Goal: Transaction & Acquisition: Book appointment/travel/reservation

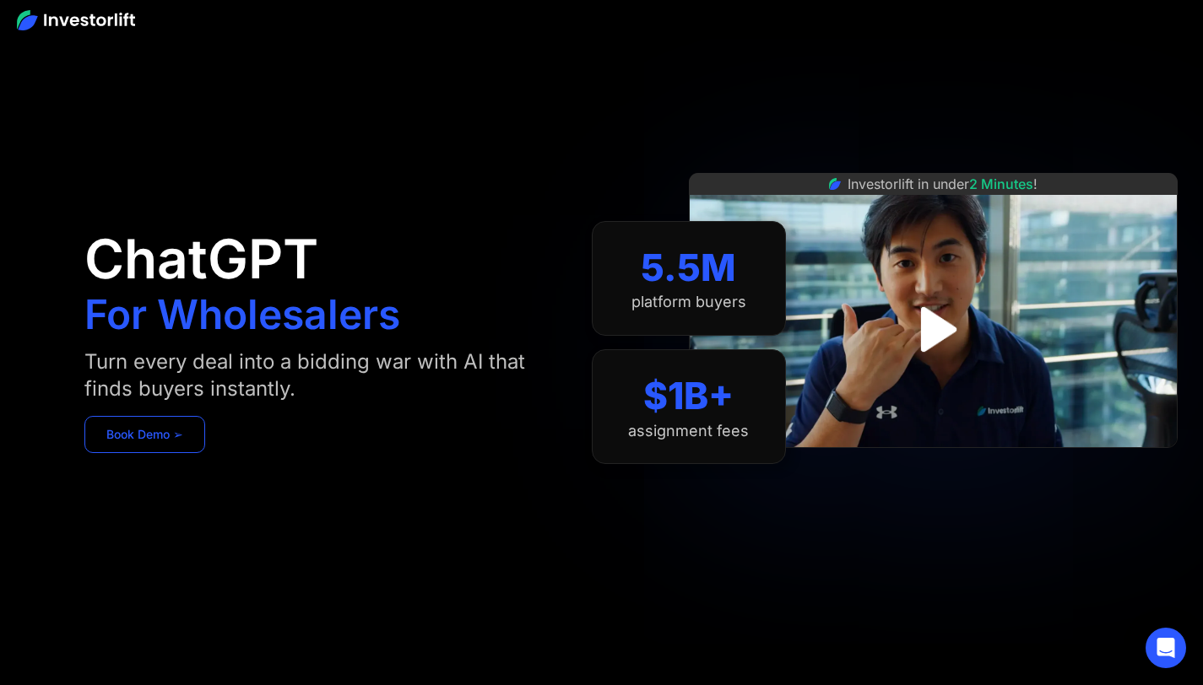
click at [205, 442] on link "Book Demo ➢" at bounding box center [144, 434] width 121 height 37
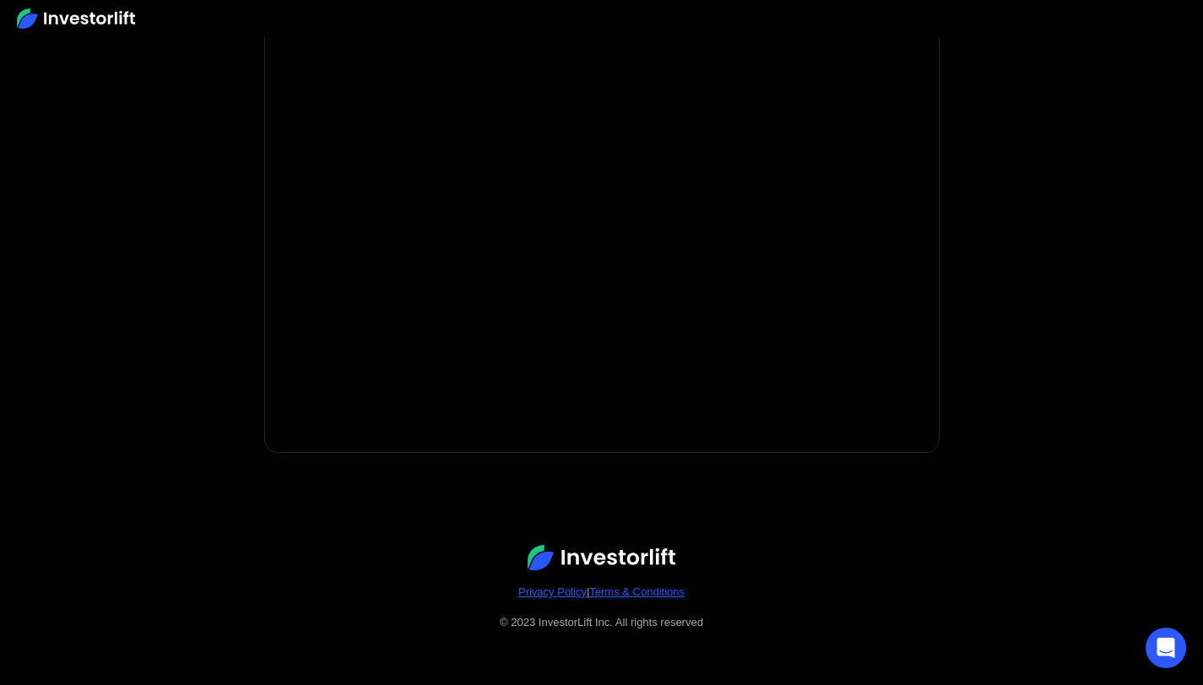
scroll to position [165, 0]
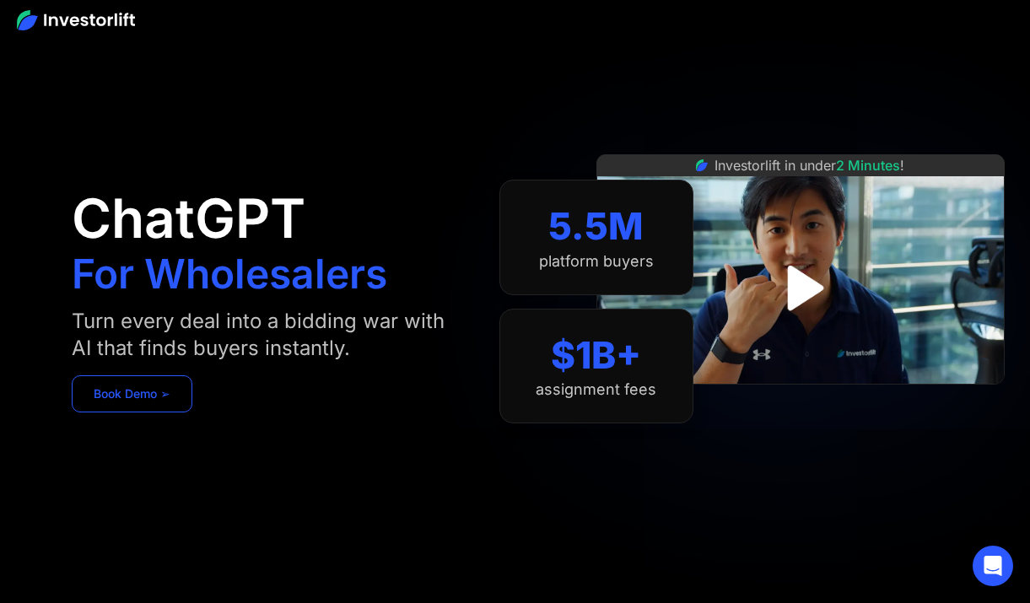
drag, startPoint x: 130, startPoint y: 388, endPoint x: 230, endPoint y: 402, distance: 100.5
click at [130, 388] on link "Book Demo ➢" at bounding box center [132, 394] width 121 height 37
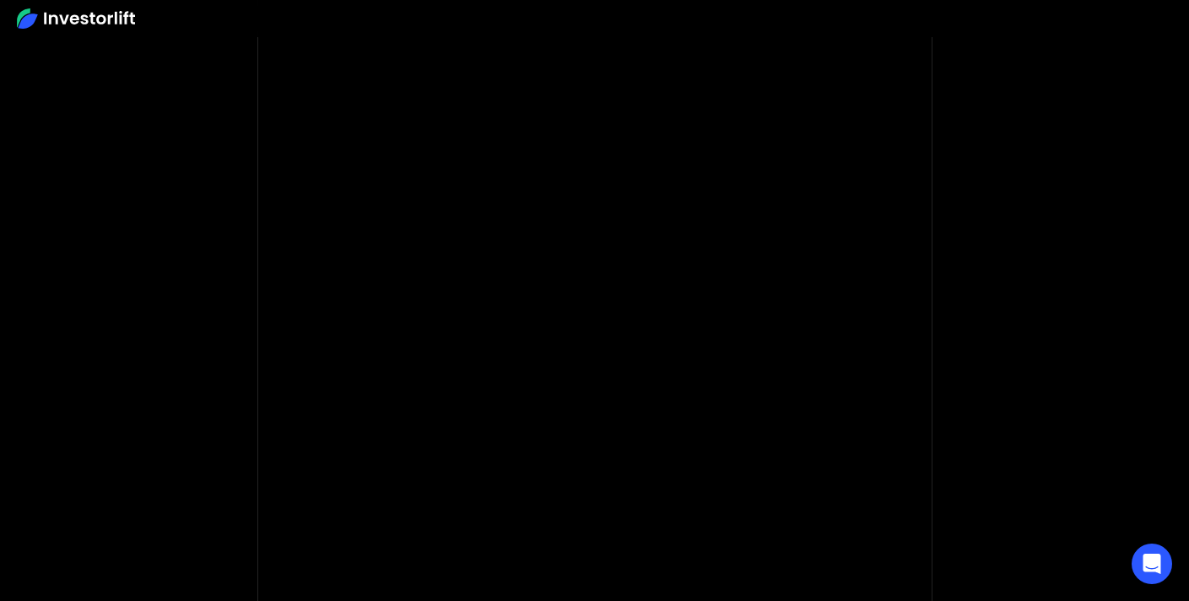
scroll to position [148, 0]
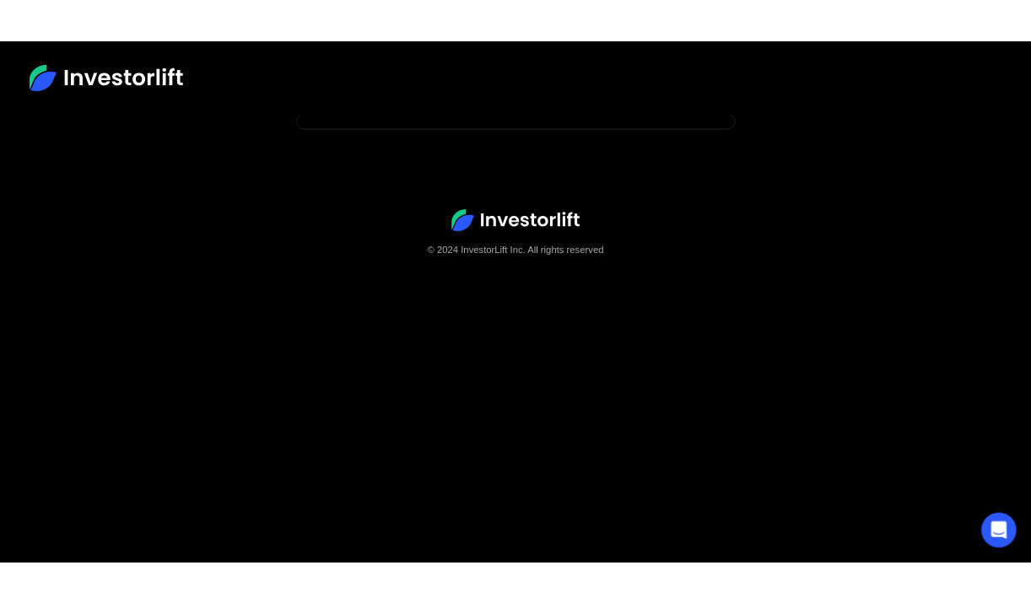
scroll to position [105, 0]
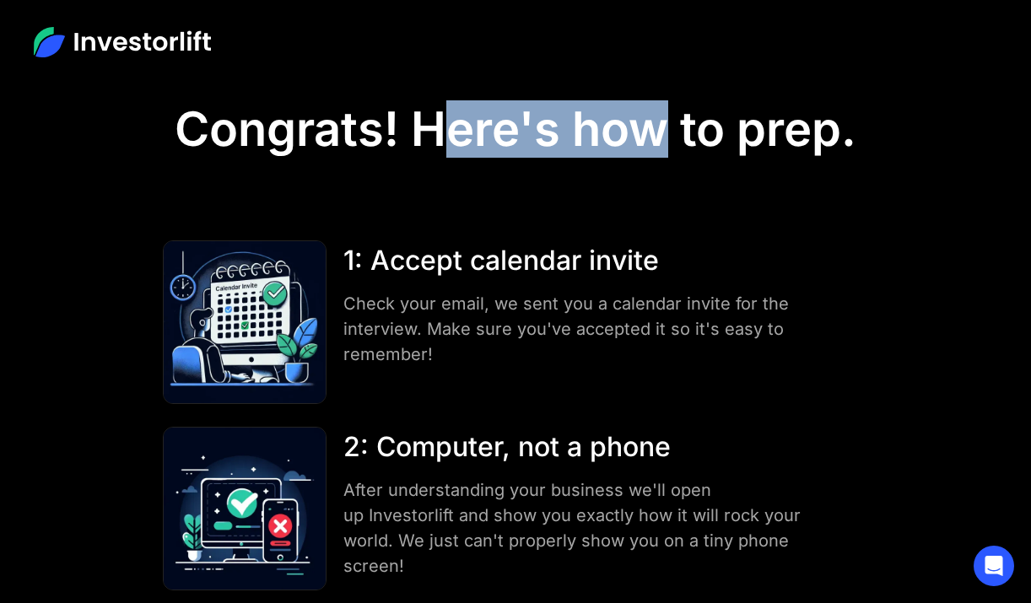
drag, startPoint x: 557, startPoint y: 142, endPoint x: 669, endPoint y: 153, distance: 112.8
click at [669, 153] on h1 "Congrats! Here's how to prep." at bounding box center [516, 129] width 682 height 57
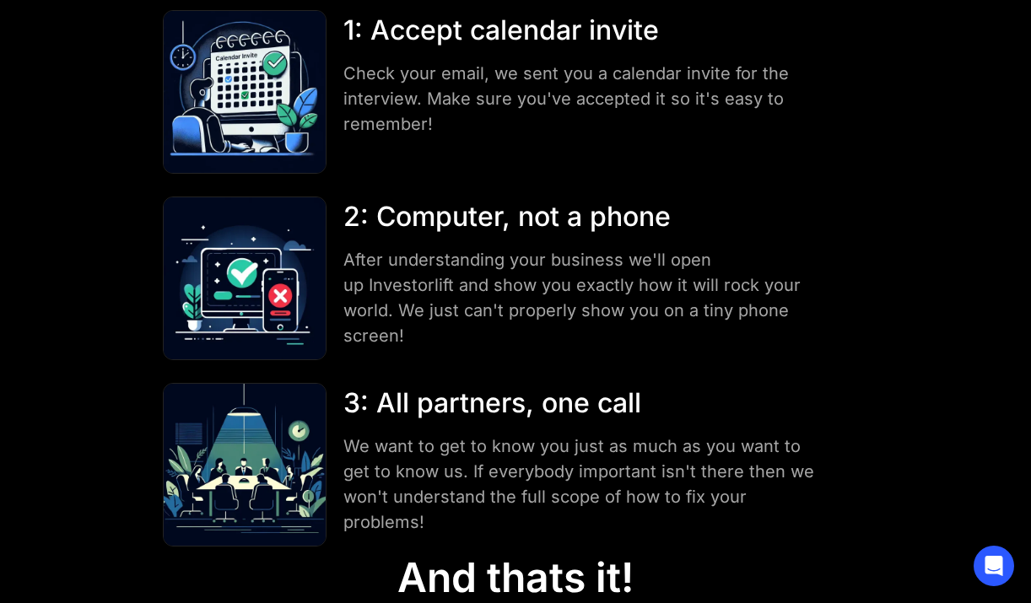
scroll to position [300, 0]
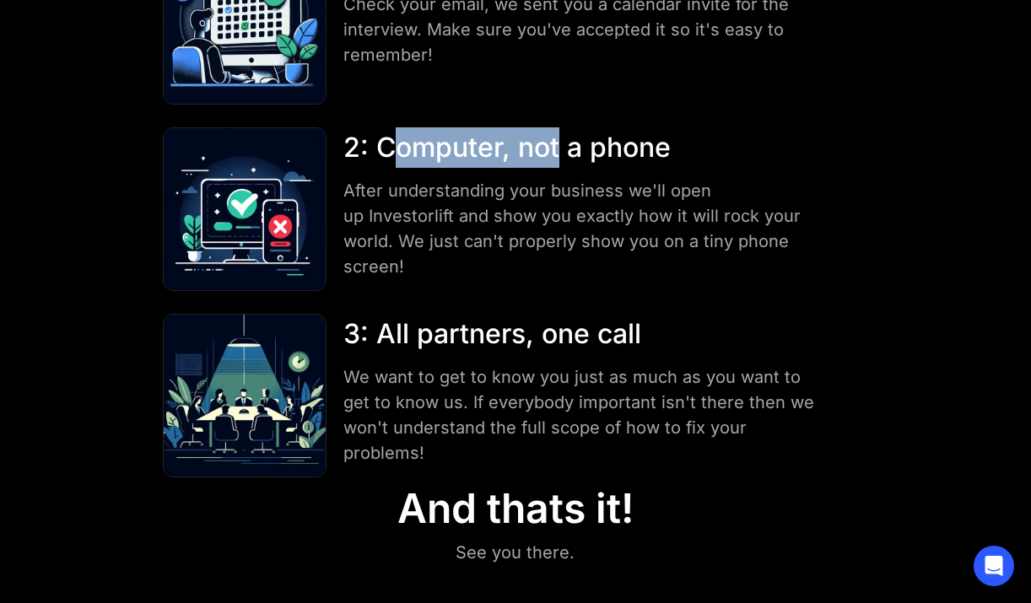
drag, startPoint x: 400, startPoint y: 144, endPoint x: 557, endPoint y: 159, distance: 157.6
click at [557, 159] on div "2: Computer, not a phone" at bounding box center [579, 147] width 472 height 41
click at [556, 159] on div "2: Computer, not a phone" at bounding box center [579, 147] width 472 height 41
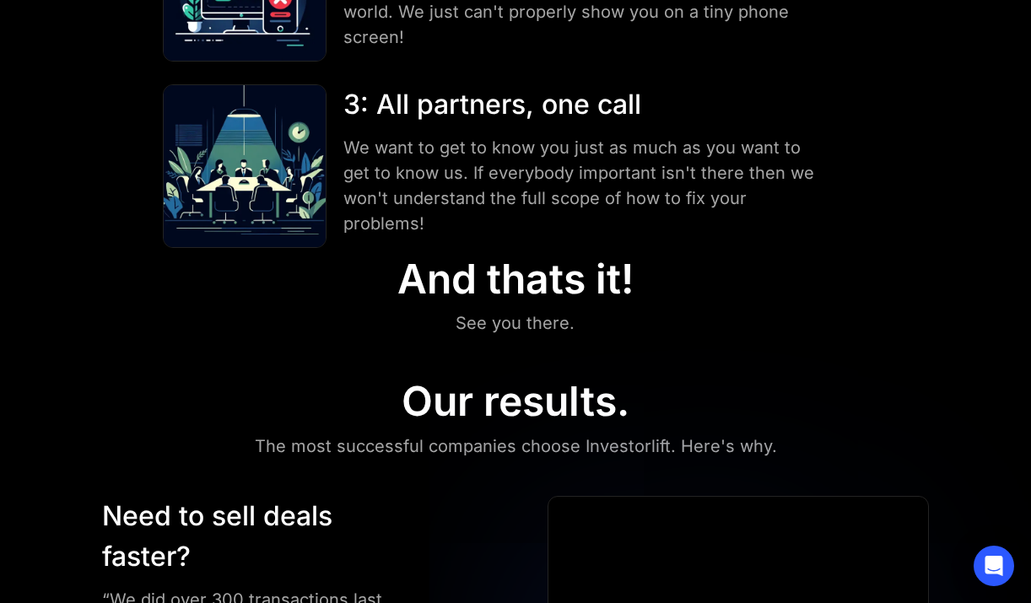
scroll to position [528, 0]
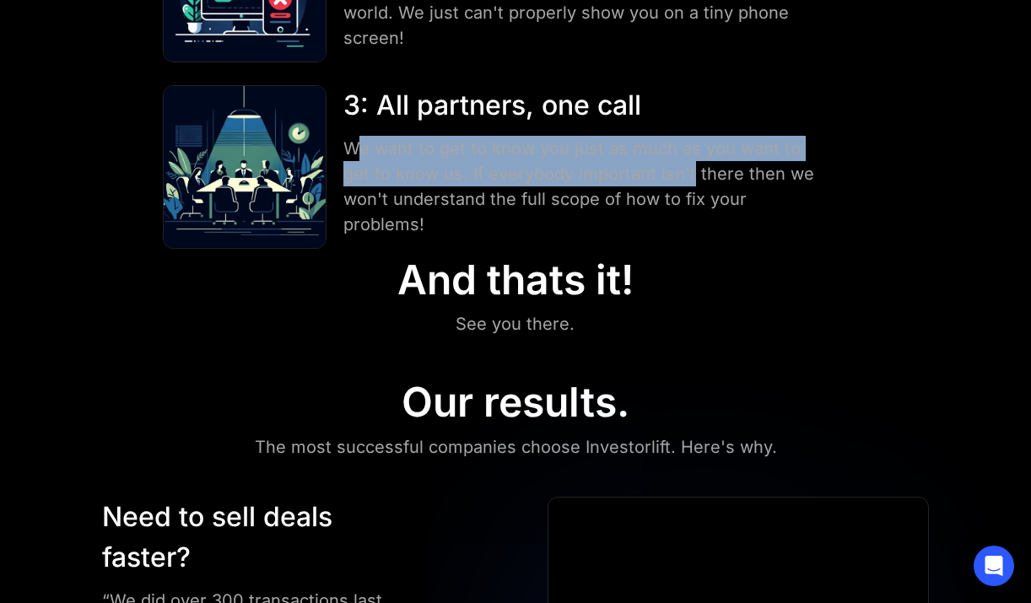
drag, startPoint x: 353, startPoint y: 152, endPoint x: 690, endPoint y: 164, distance: 337.8
click at [690, 164] on div "We want to get to know you just as much as you want to get to know us. If every…" at bounding box center [579, 186] width 472 height 101
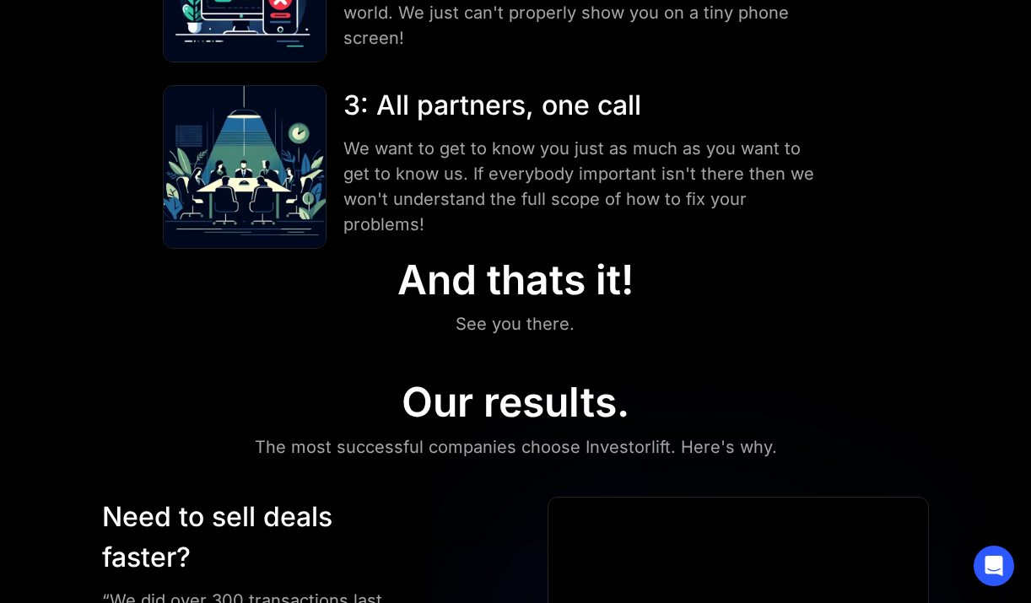
drag, startPoint x: 691, startPoint y: 164, endPoint x: 654, endPoint y: 172, distance: 38.1
click at [690, 164] on div "We want to get to know you just as much as you want to get to know us. If every…" at bounding box center [579, 186] width 472 height 101
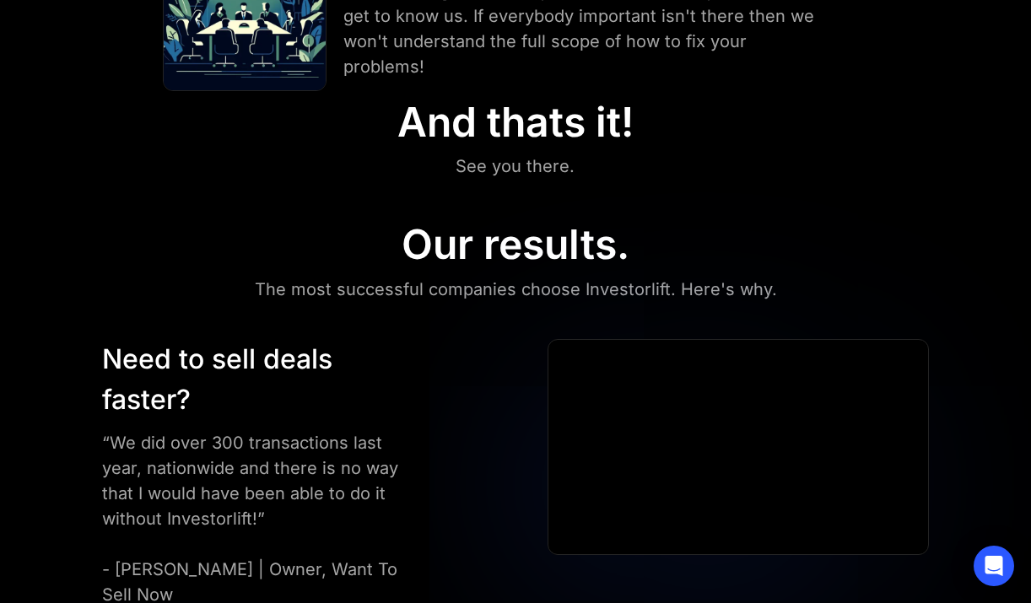
scroll to position [727, 0]
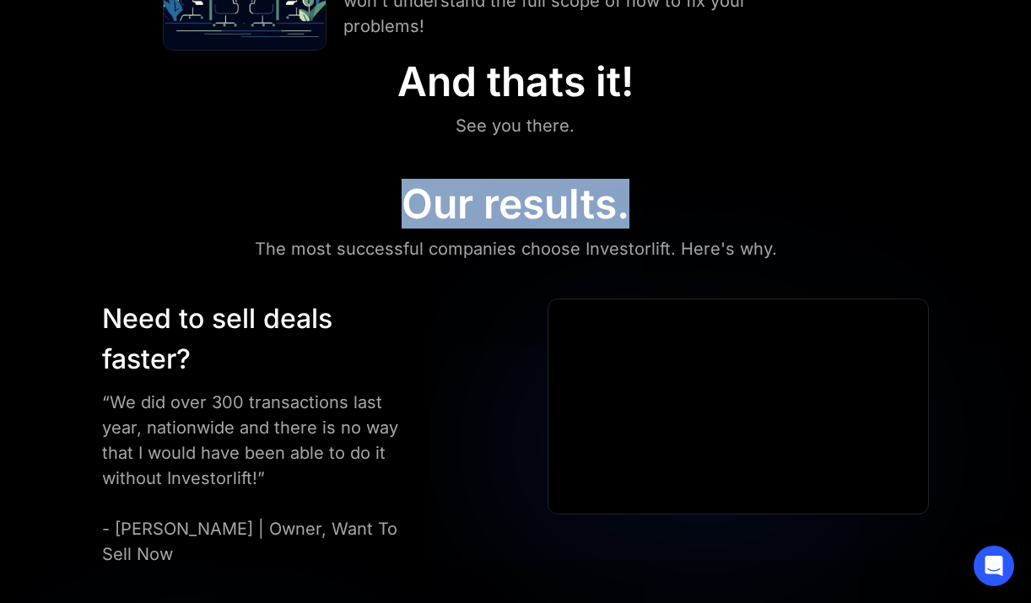
drag, startPoint x: 415, startPoint y: 205, endPoint x: 631, endPoint y: 207, distance: 216.0
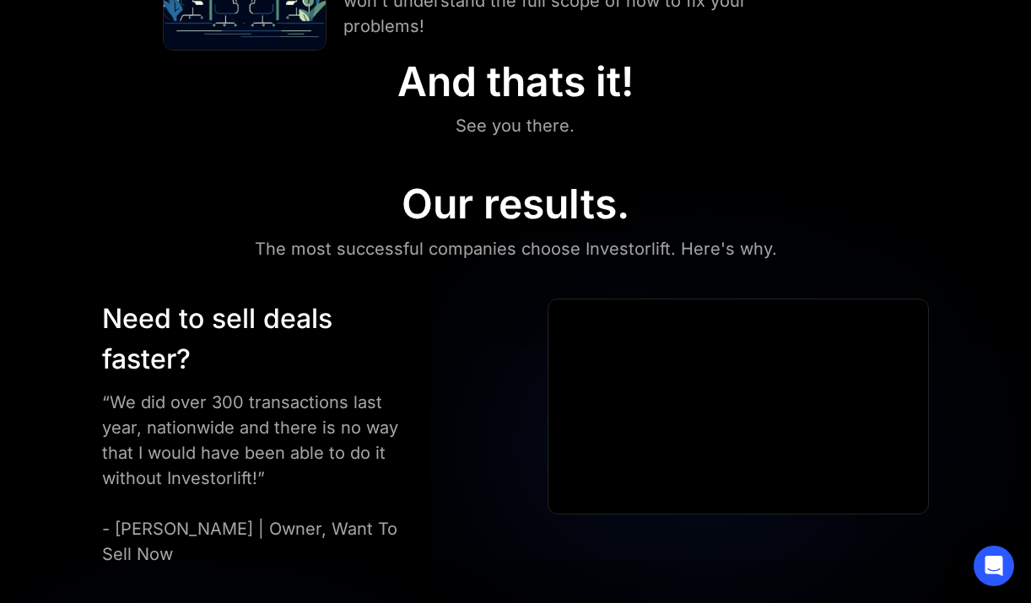
drag, startPoint x: 631, startPoint y: 207, endPoint x: 620, endPoint y: 211, distance: 11.8
drag, startPoint x: 396, startPoint y: 252, endPoint x: 432, endPoint y: 253, distance: 36.3
click at [431, 254] on div "The most successful companies choose Investorlift. Here's why." at bounding box center [516, 248] width 522 height 27
click at [432, 253] on div "The most successful companies choose Investorlift. Here's why." at bounding box center [516, 248] width 522 height 27
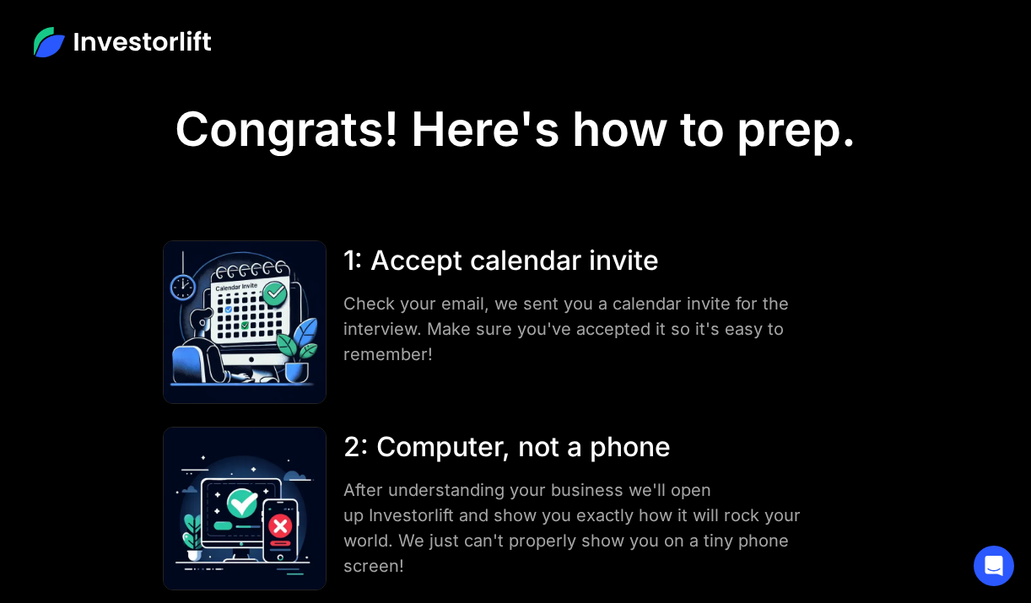
scroll to position [5, 0]
